Goal: Transaction & Acquisition: Register for event/course

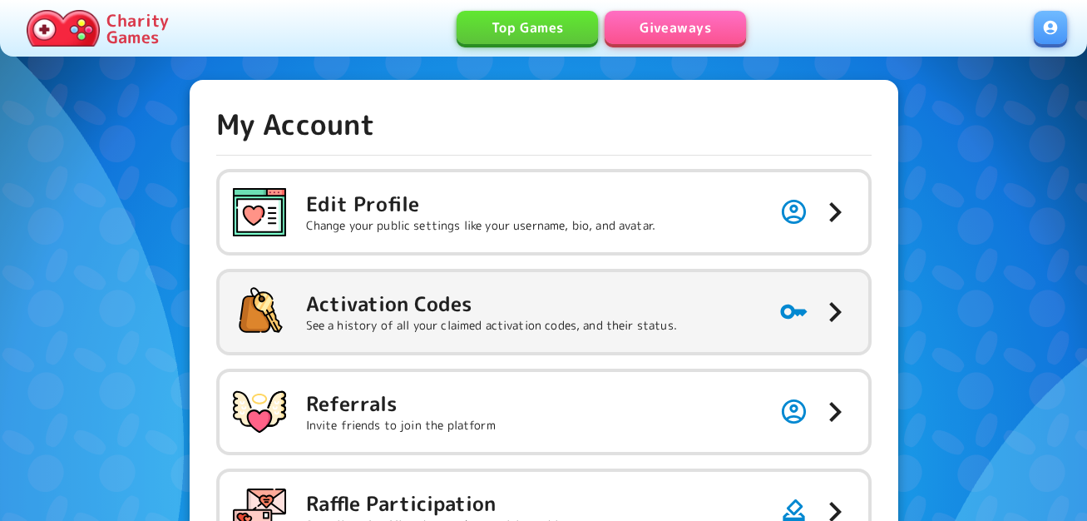
click at [417, 312] on h5 "Activation Codes" at bounding box center [491, 303] width 371 height 27
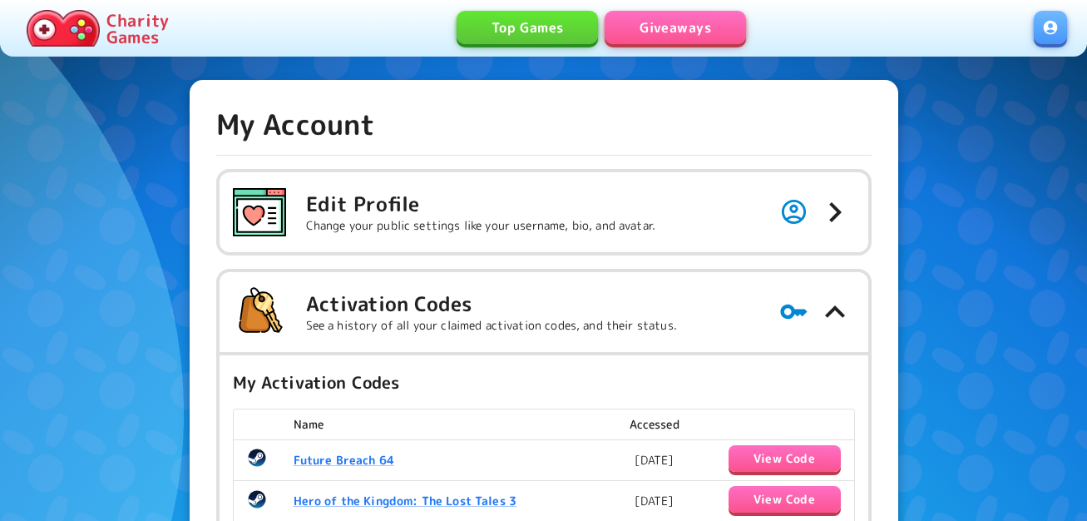
click at [712, 22] on link "Giveaways" at bounding box center [675, 27] width 141 height 33
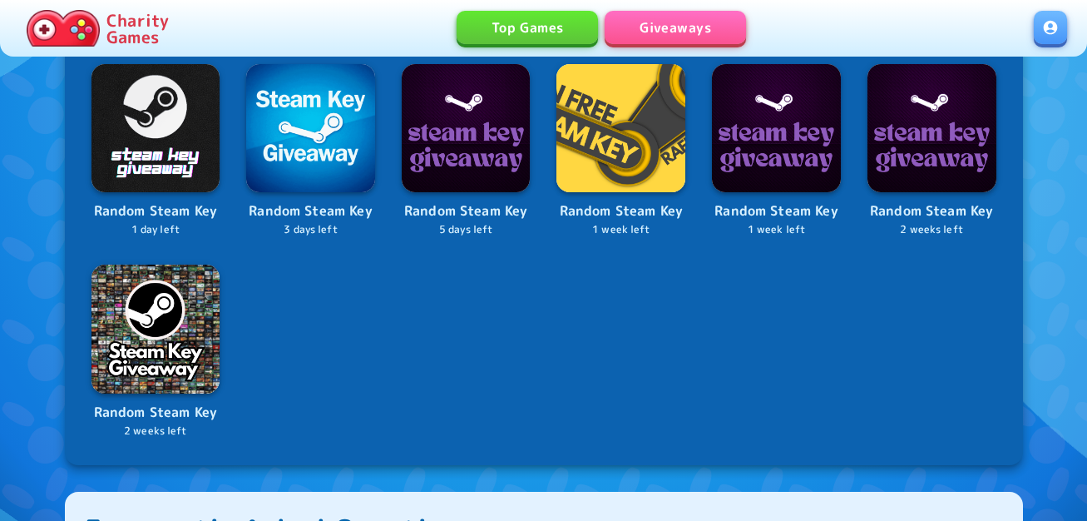
scroll to position [832, 0]
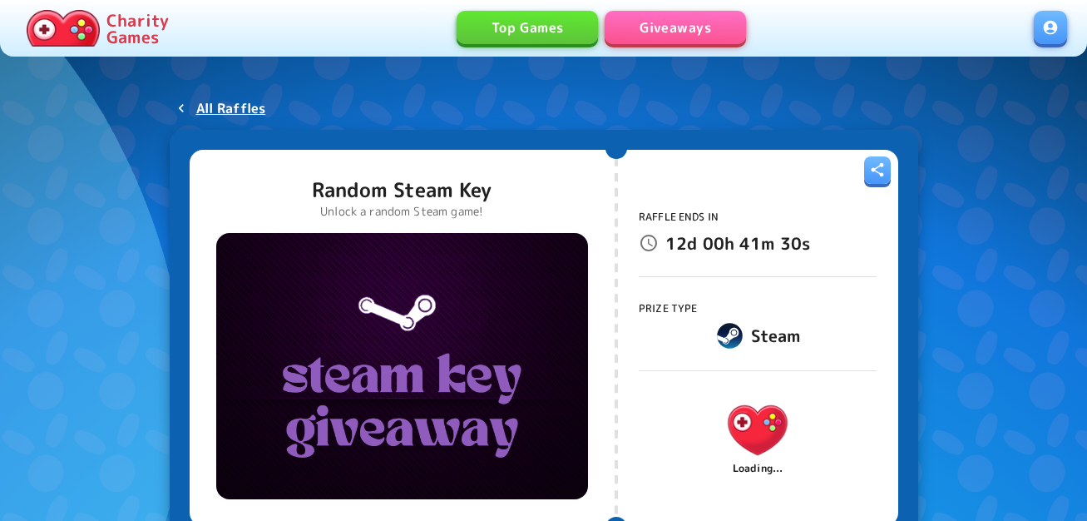
scroll to position [83, 0]
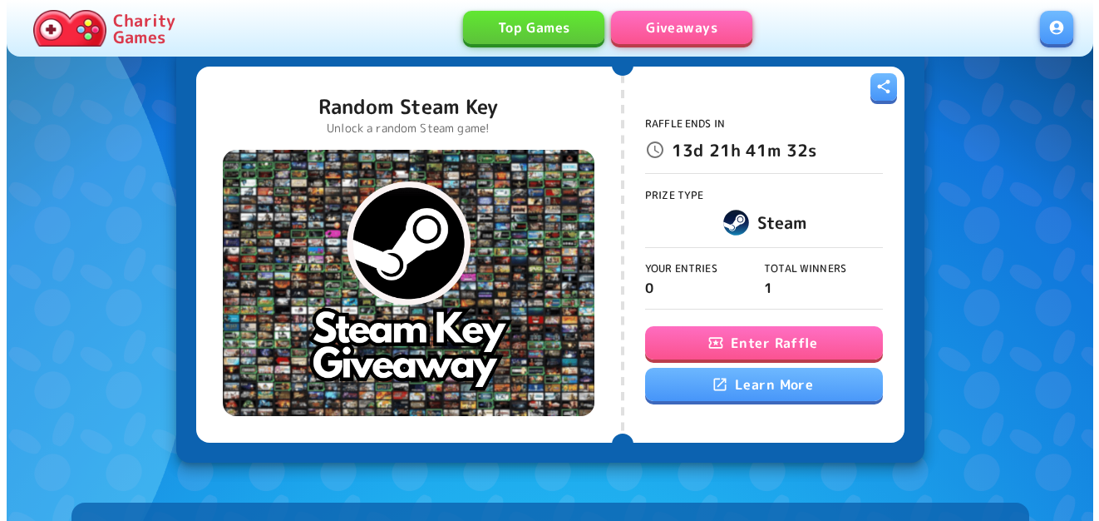
scroll to position [166, 0]
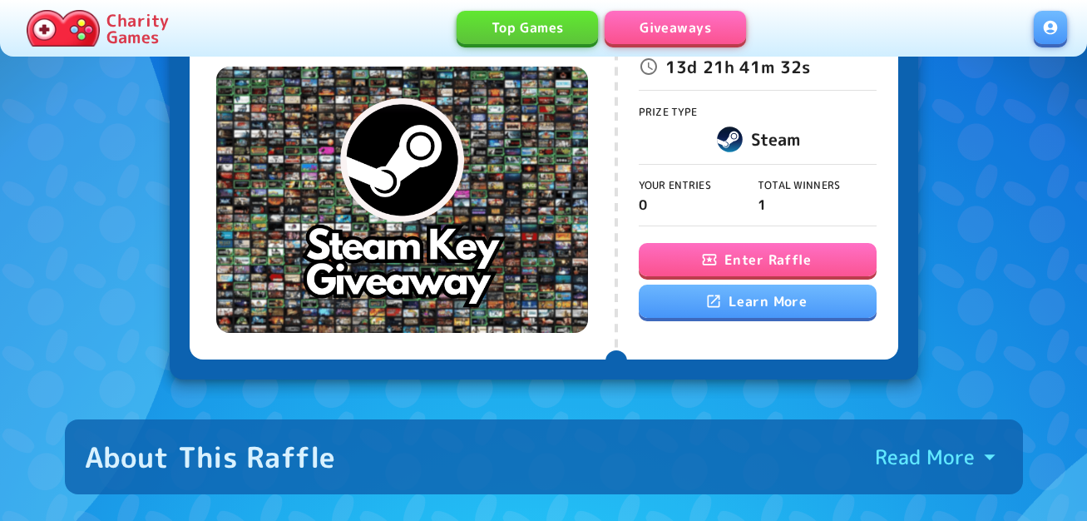
click at [762, 260] on button "Enter Raffle" at bounding box center [758, 259] width 238 height 33
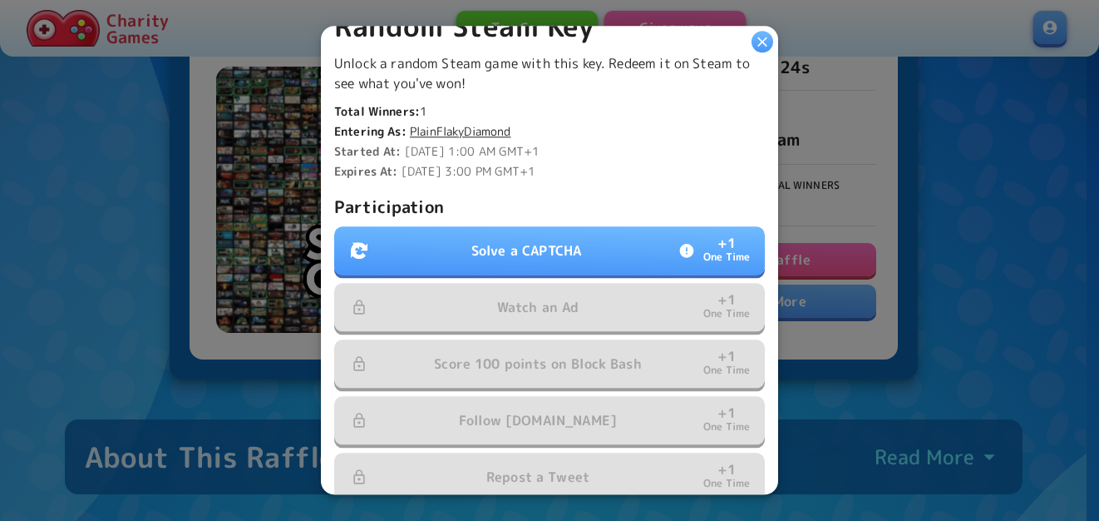
scroll to position [416, 0]
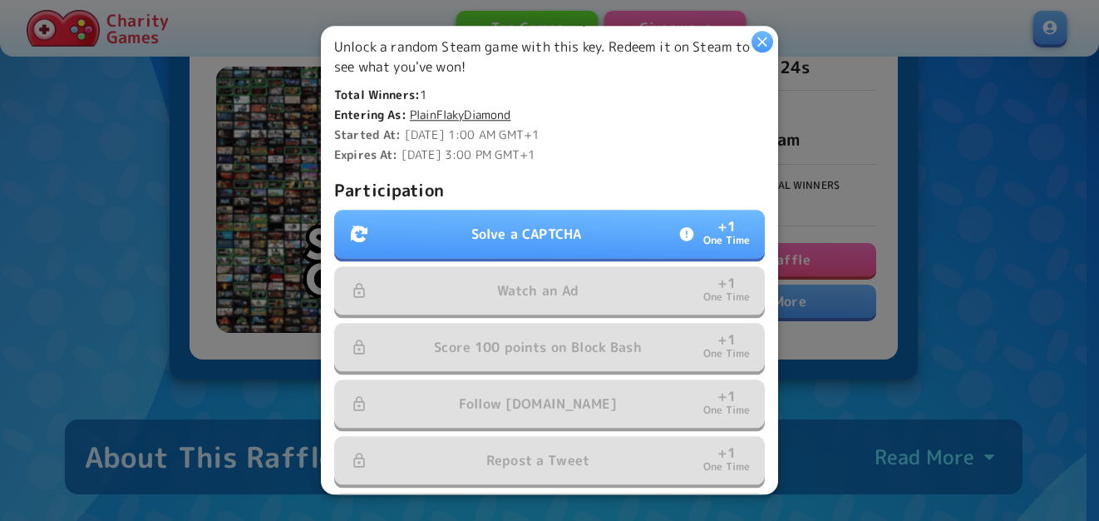
click at [548, 242] on button "Solve a CAPTCHA + 1 One Time" at bounding box center [549, 234] width 431 height 48
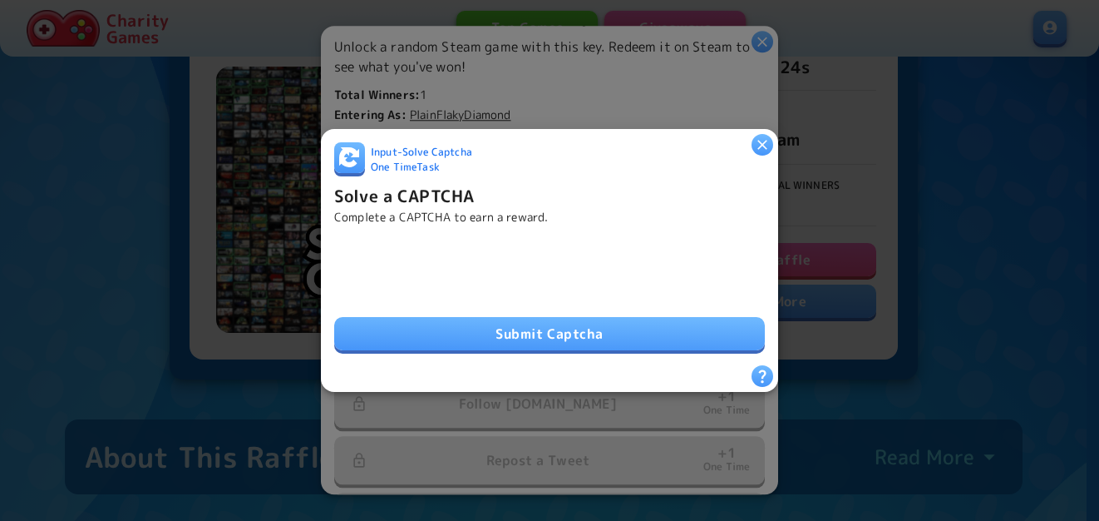
click at [450, 342] on button "Submit Captcha" at bounding box center [549, 333] width 431 height 33
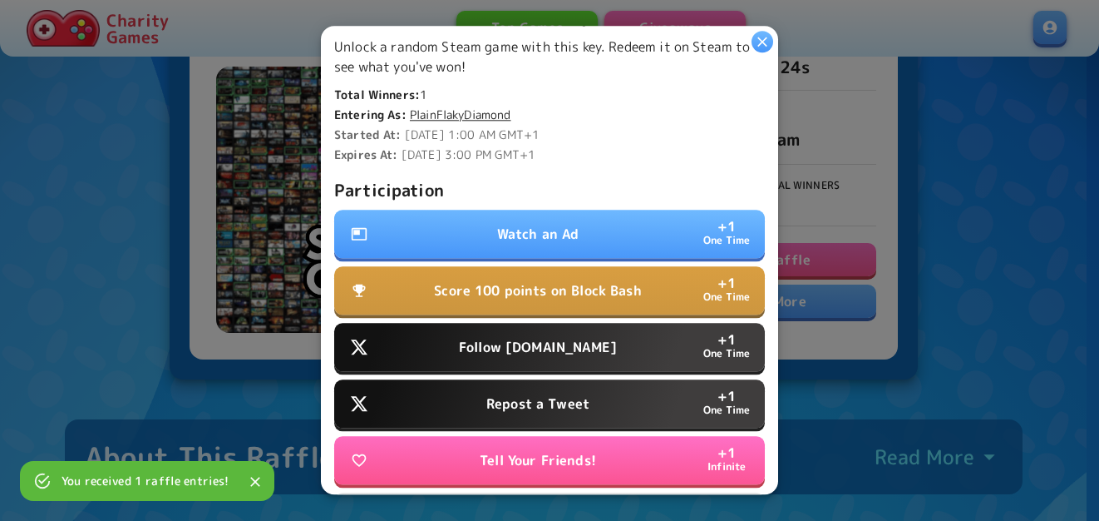
click at [478, 210] on button "Watch an Ad + 1 One Time" at bounding box center [549, 234] width 431 height 48
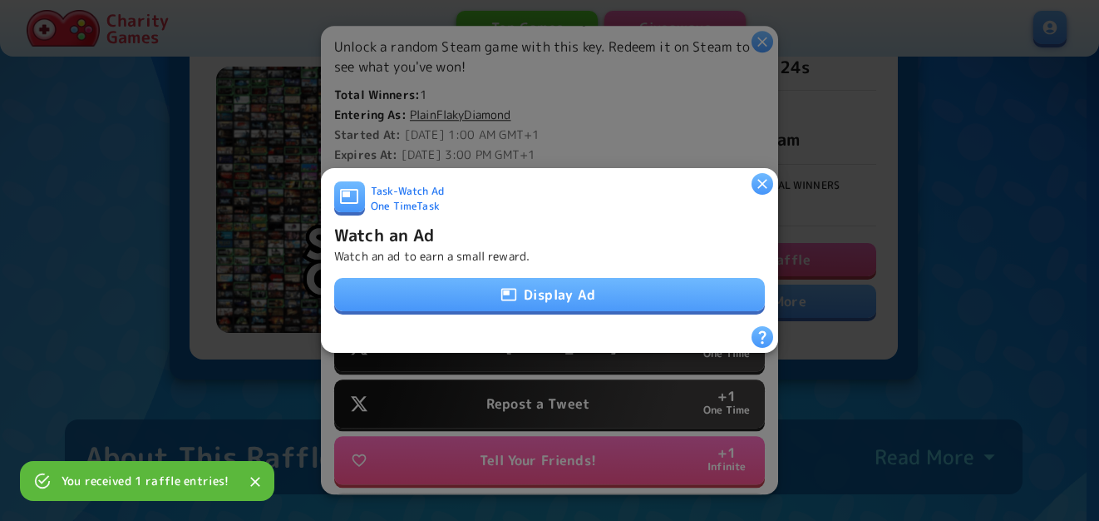
click at [481, 282] on button "Display Ad" at bounding box center [549, 294] width 431 height 33
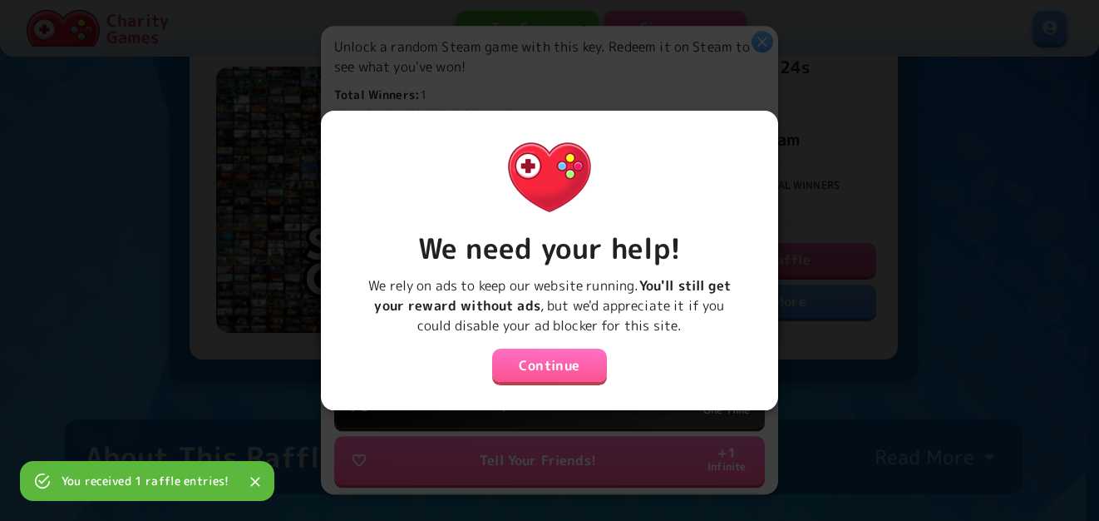
click at [570, 362] on button "Continue" at bounding box center [549, 364] width 115 height 33
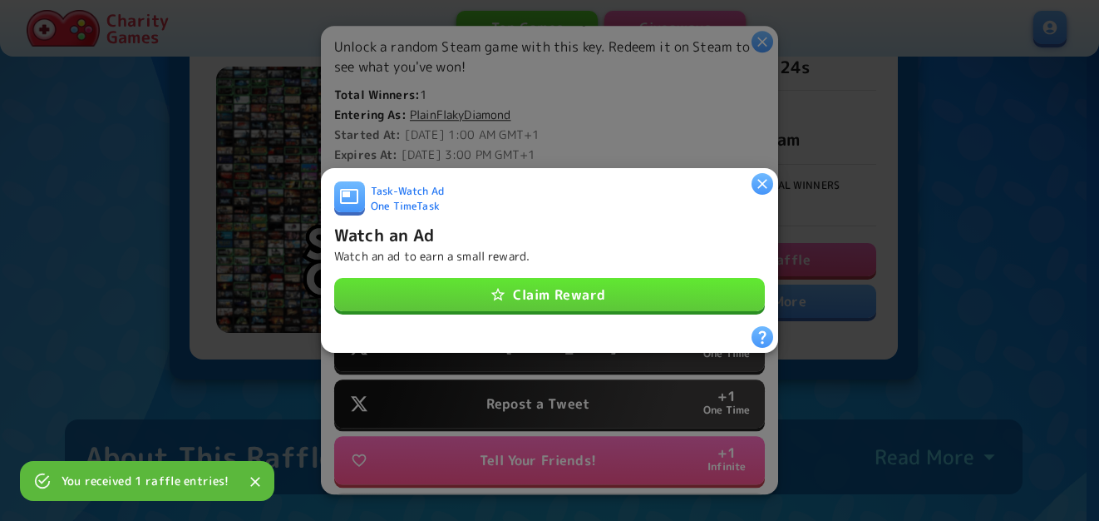
click at [590, 284] on button "Claim Reward" at bounding box center [549, 294] width 431 height 33
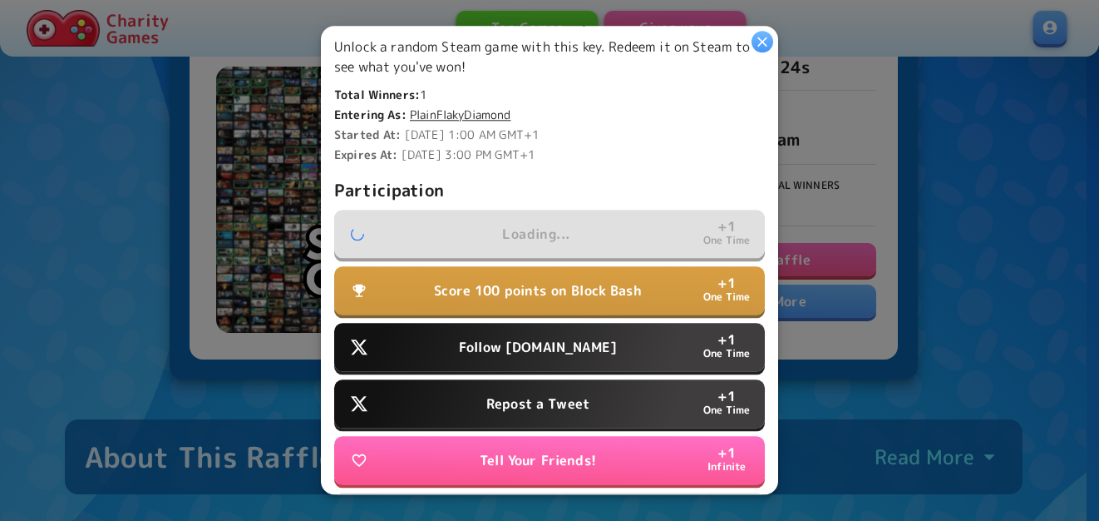
click at [590, 323] on button "Follow [DOMAIN_NAME] + 1 One Time" at bounding box center [549, 347] width 431 height 48
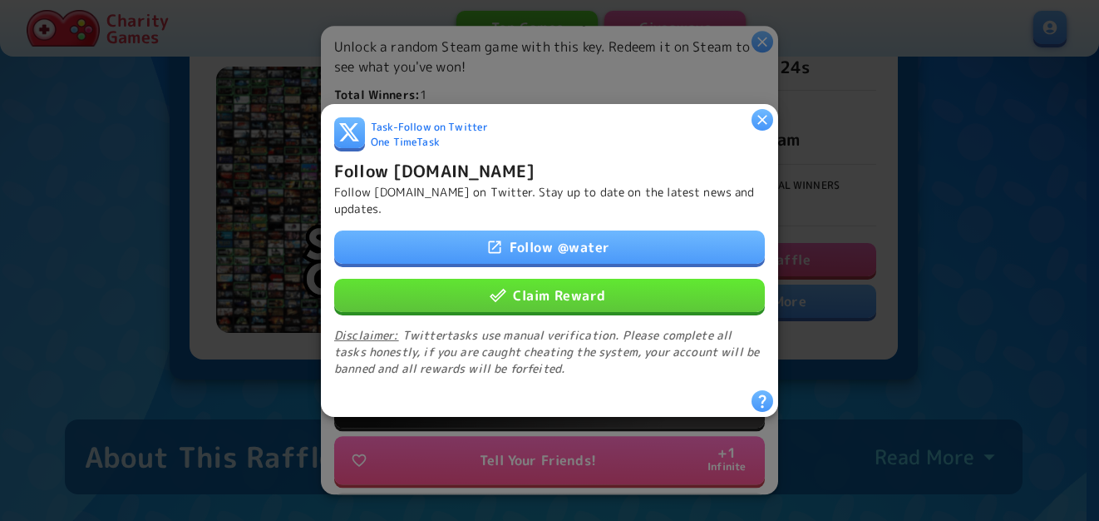
click at [598, 279] on button "Claim Reward" at bounding box center [549, 295] width 431 height 33
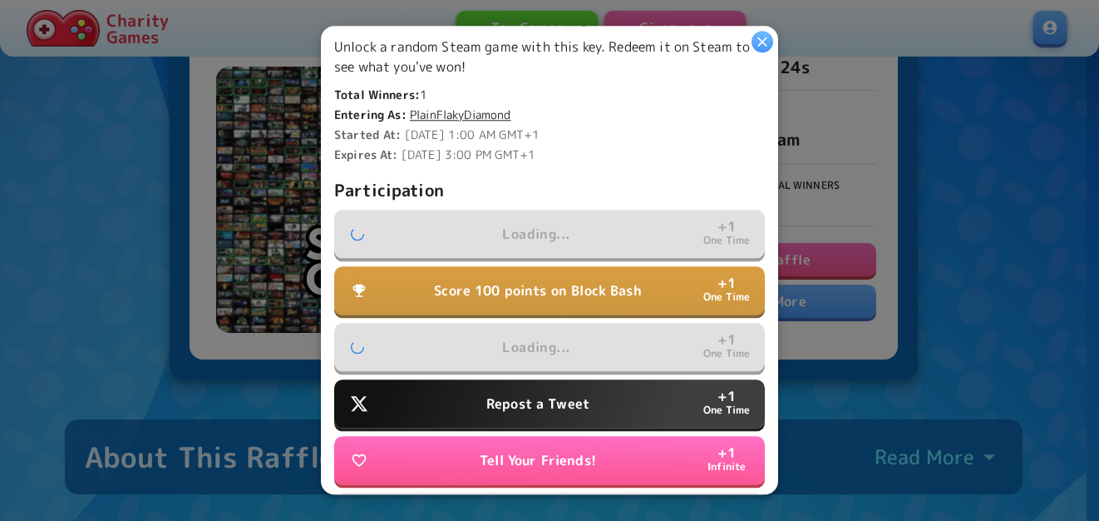
click at [541, 396] on p "Repost a Tweet" at bounding box center [537, 404] width 103 height 20
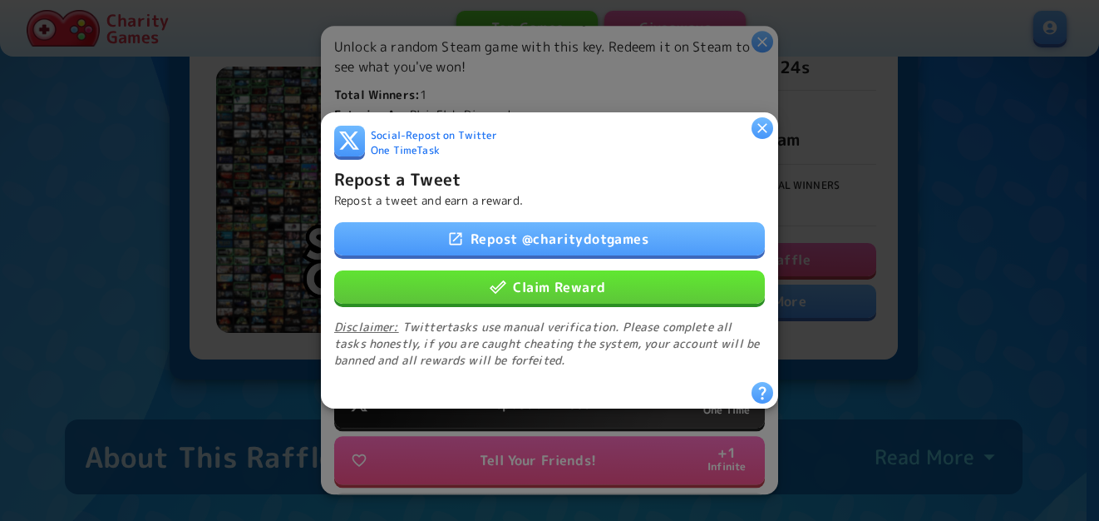
click at [575, 297] on button "Claim Reward" at bounding box center [549, 286] width 431 height 33
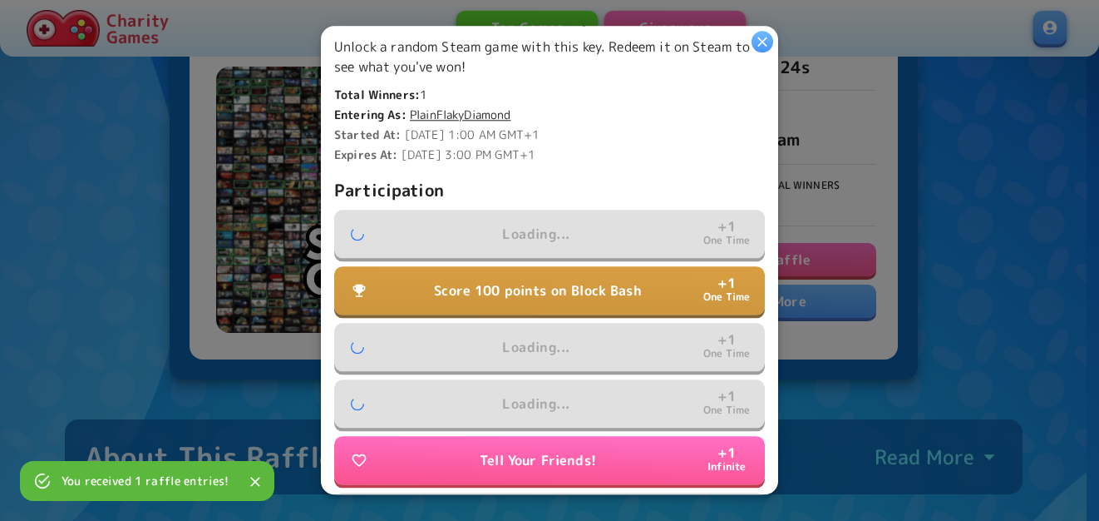
click at [613, 281] on p "Score 100 points on Block Bash" at bounding box center [538, 291] width 208 height 20
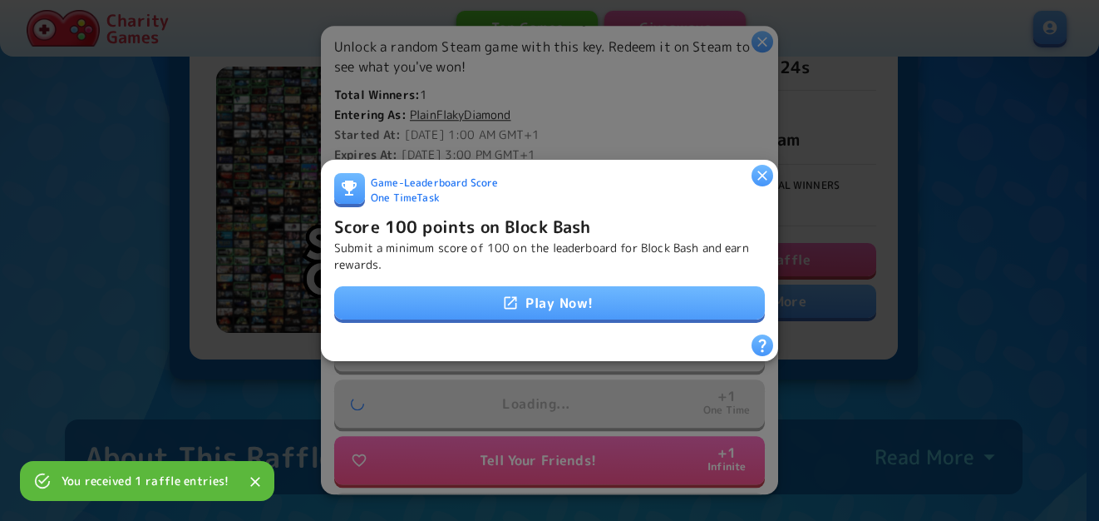
click at [601, 300] on link "Play Now!" at bounding box center [549, 302] width 431 height 33
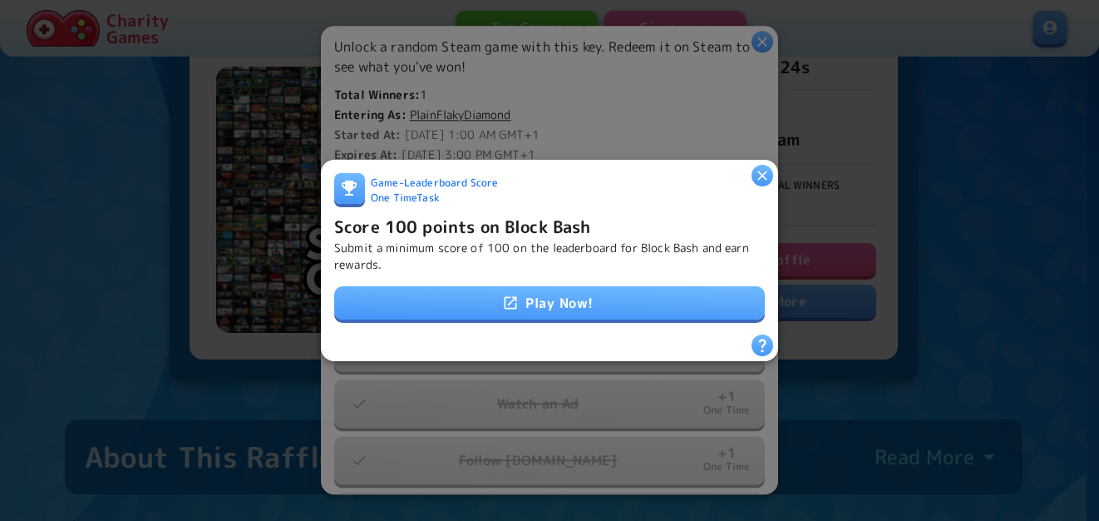
click at [496, 213] on h6 "Score 100 points on Block Bash" at bounding box center [462, 226] width 257 height 27
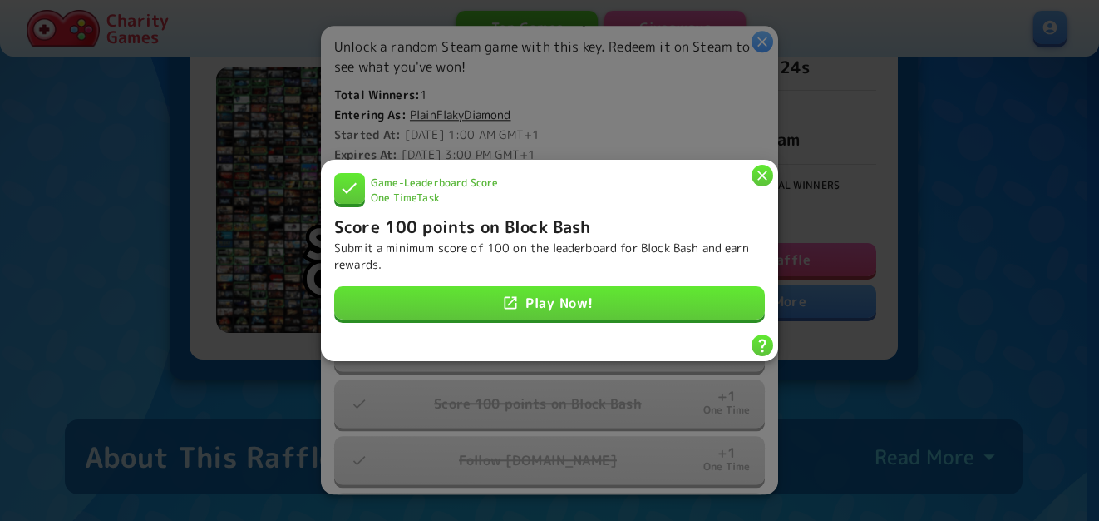
click at [757, 167] on icon "button" at bounding box center [762, 175] width 17 height 17
